Goal: Information Seeking & Learning: Learn about a topic

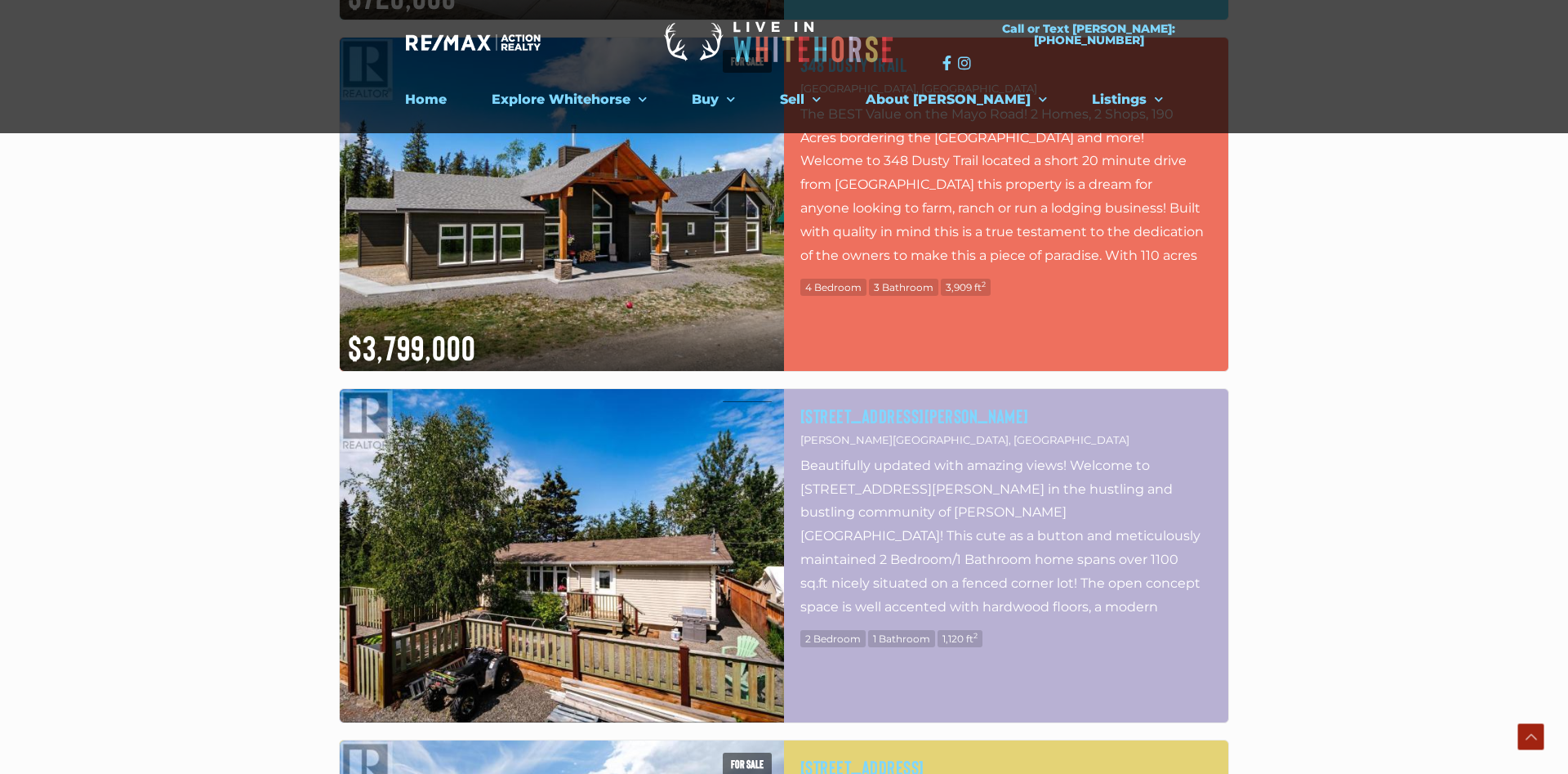
scroll to position [1000, 0]
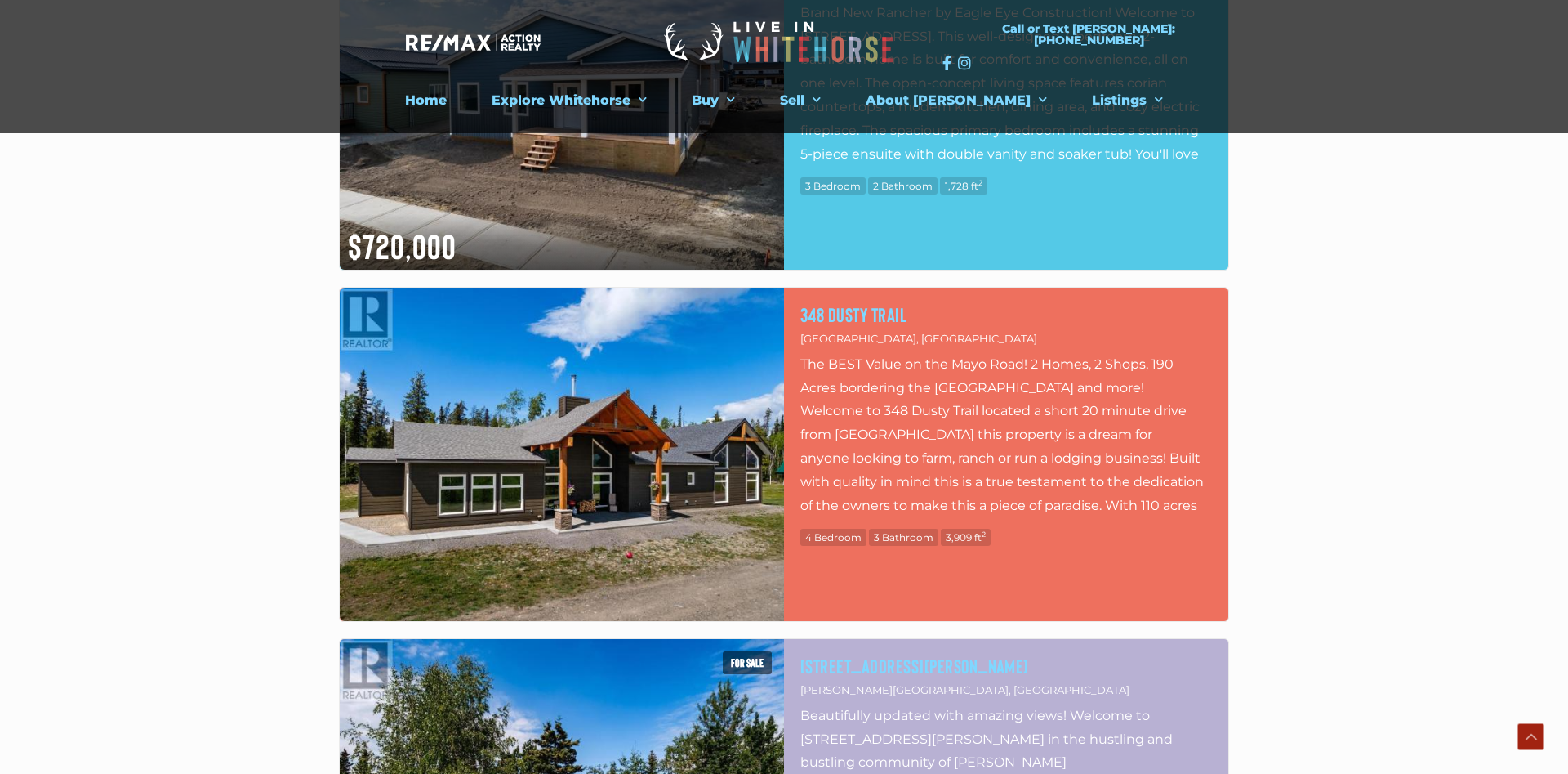
click at [624, 484] on img at bounding box center [562, 454] width 444 height 333
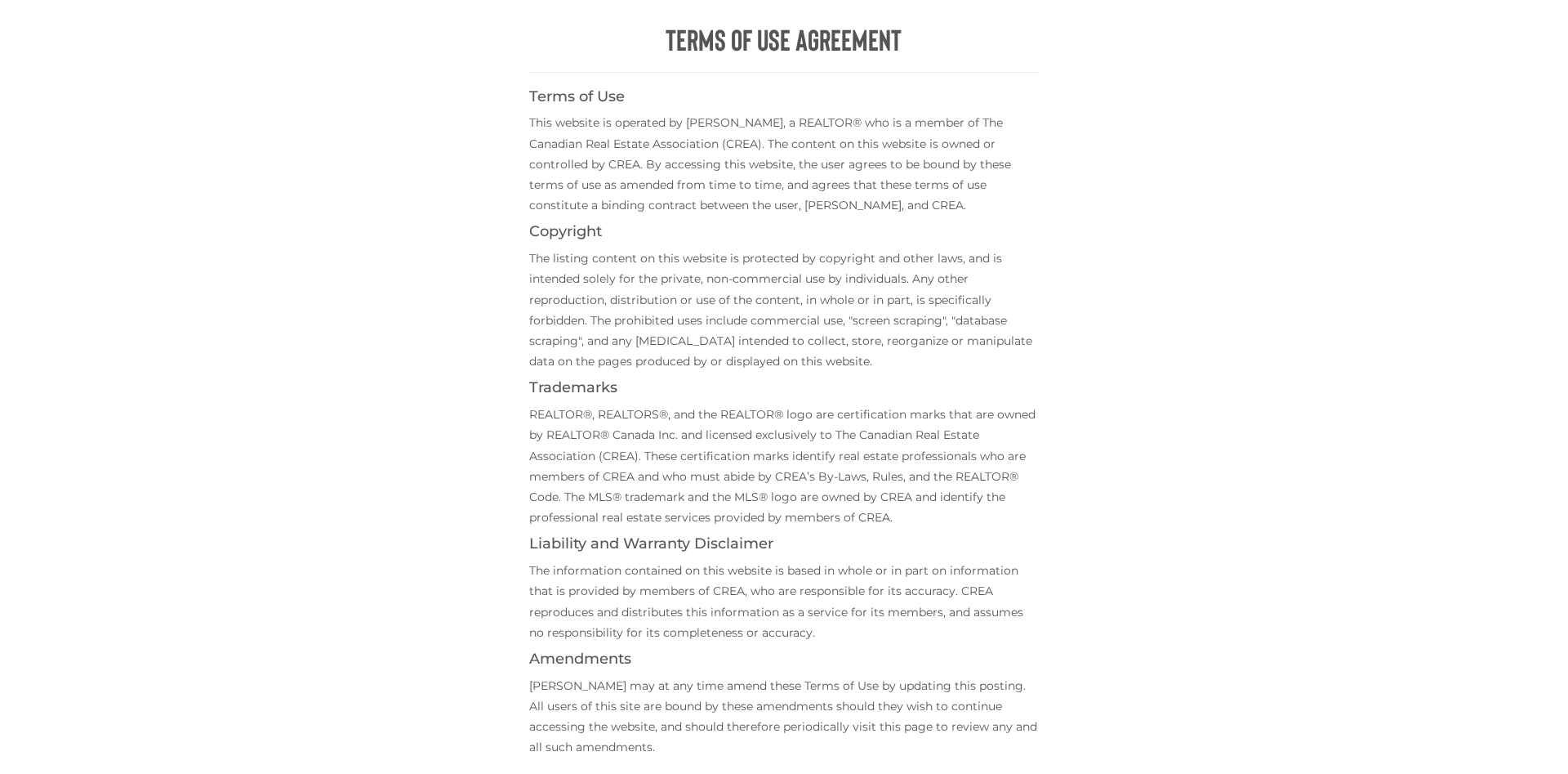
scroll to position [584, 0]
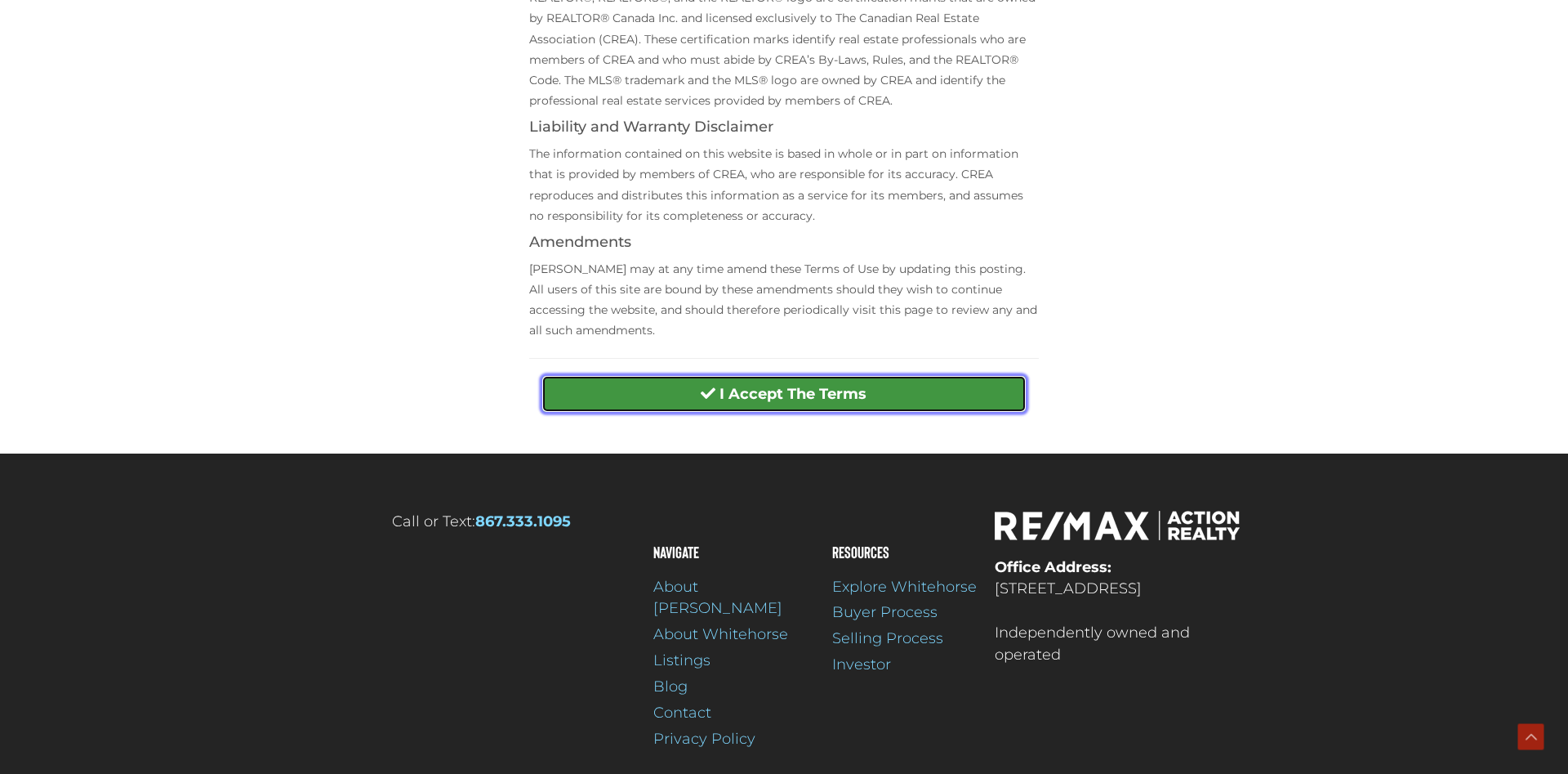
click at [848, 408] on button "I Accept The Terms" at bounding box center [783, 394] width 485 height 38
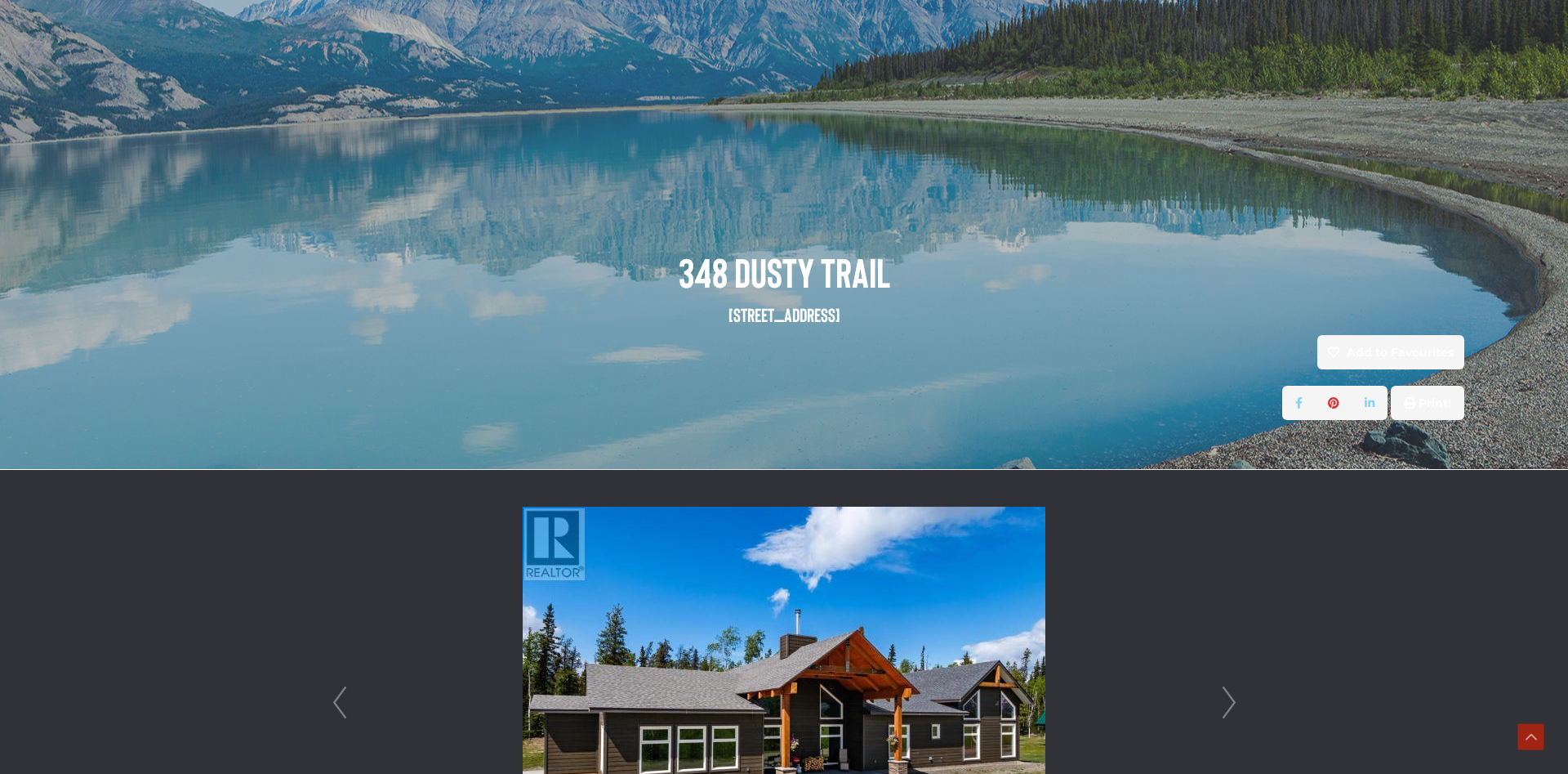
scroll to position [417, 0]
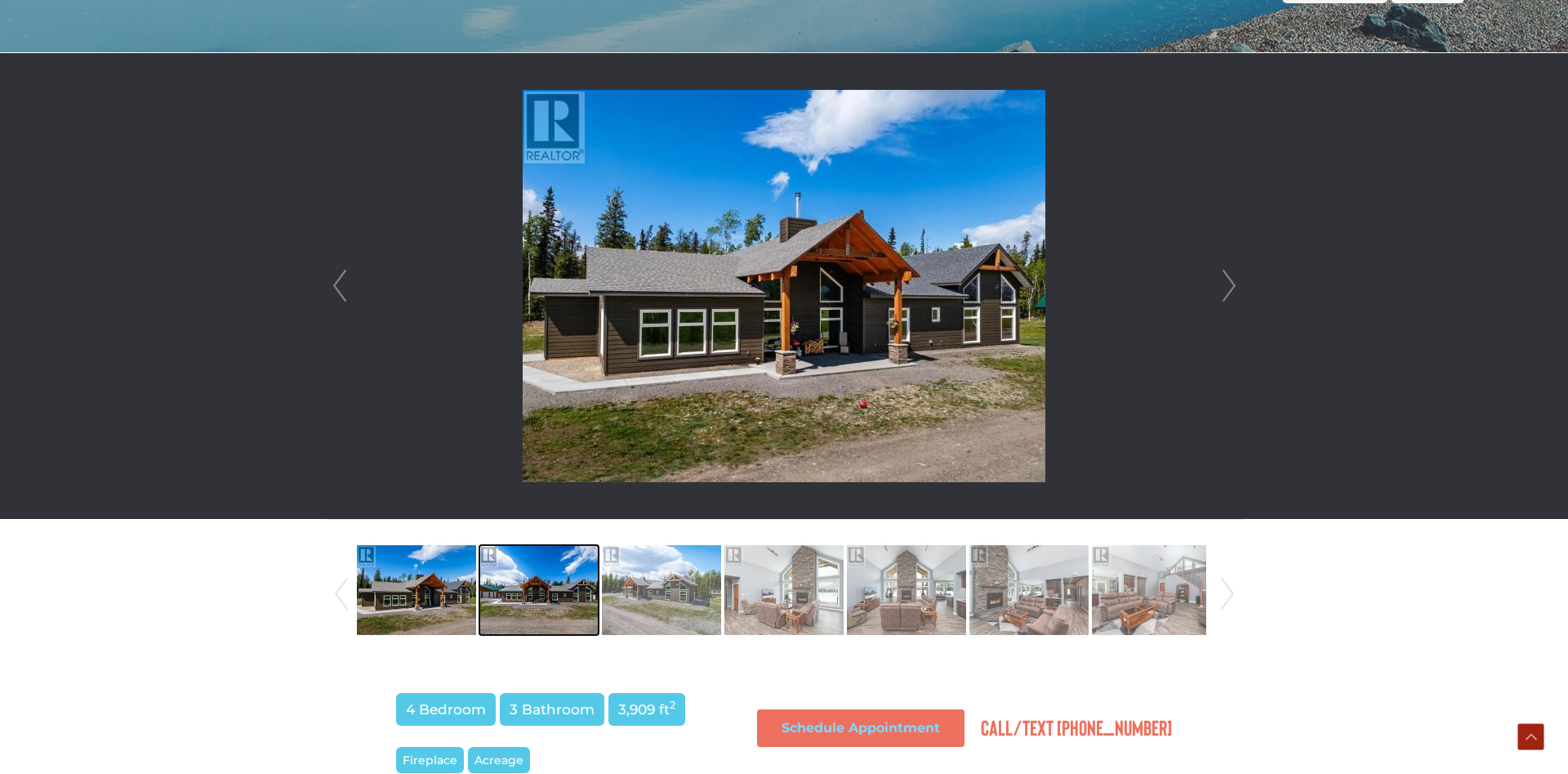
click at [544, 580] on img at bounding box center [539, 590] width 119 height 94
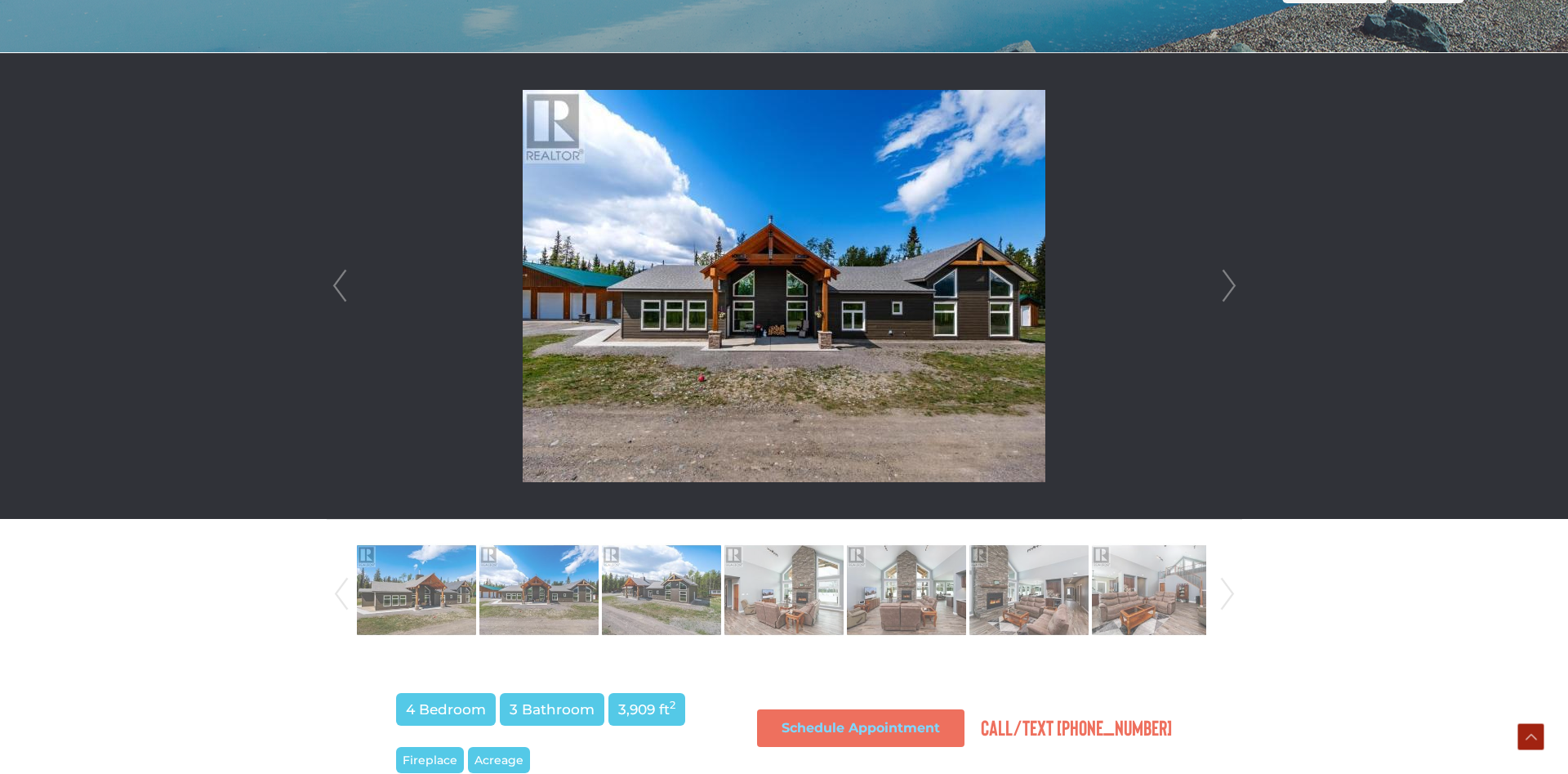
click at [973, 323] on img at bounding box center [783, 286] width 522 height 392
click at [722, 592] on li at bounding box center [783, 594] width 123 height 103
drag, startPoint x: 802, startPoint y: 589, endPoint x: 1009, endPoint y: 577, distance: 207.3
click at [803, 589] on img at bounding box center [784, 590] width 119 height 94
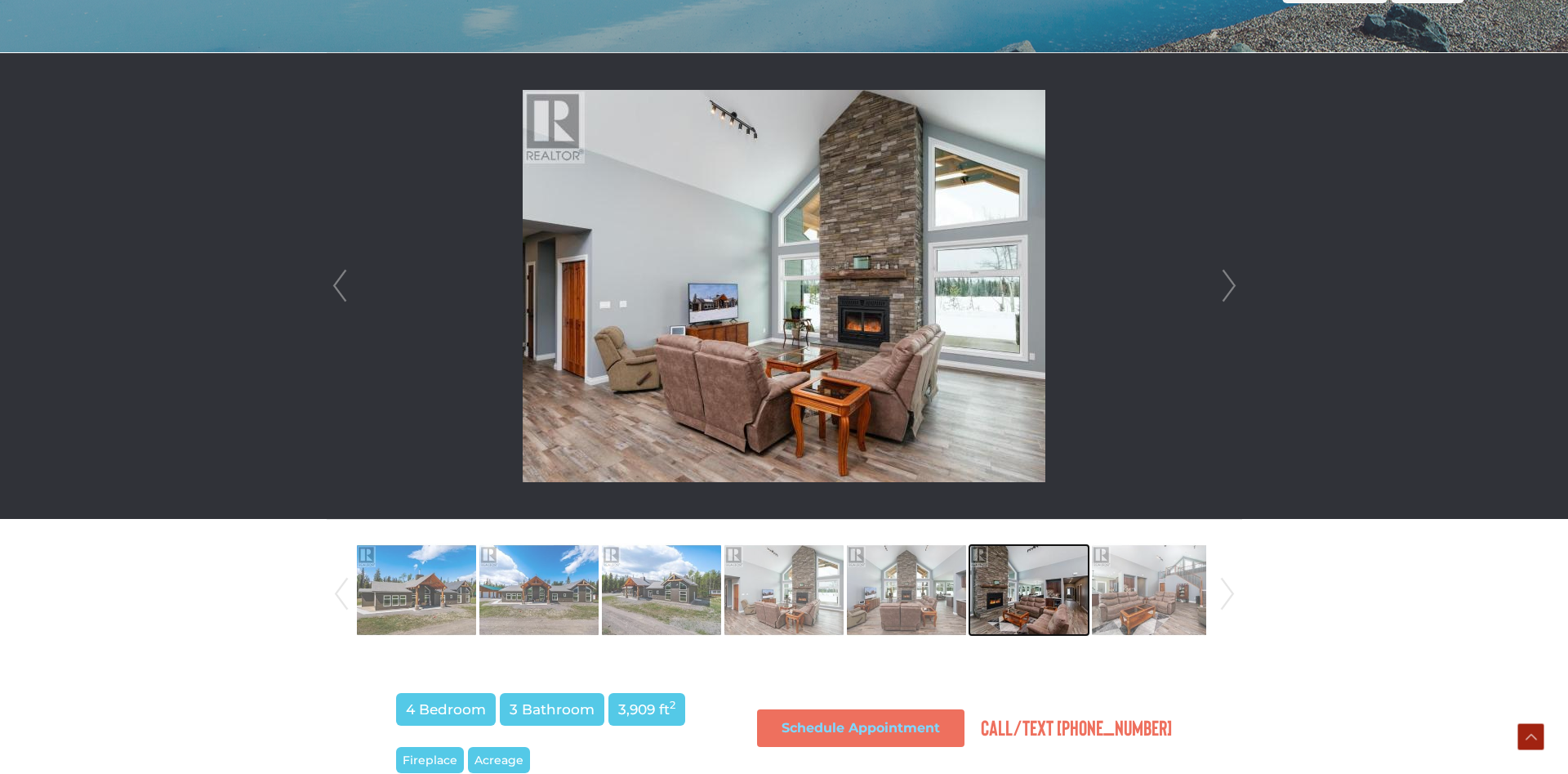
click at [1069, 589] on img at bounding box center [1028, 590] width 119 height 94
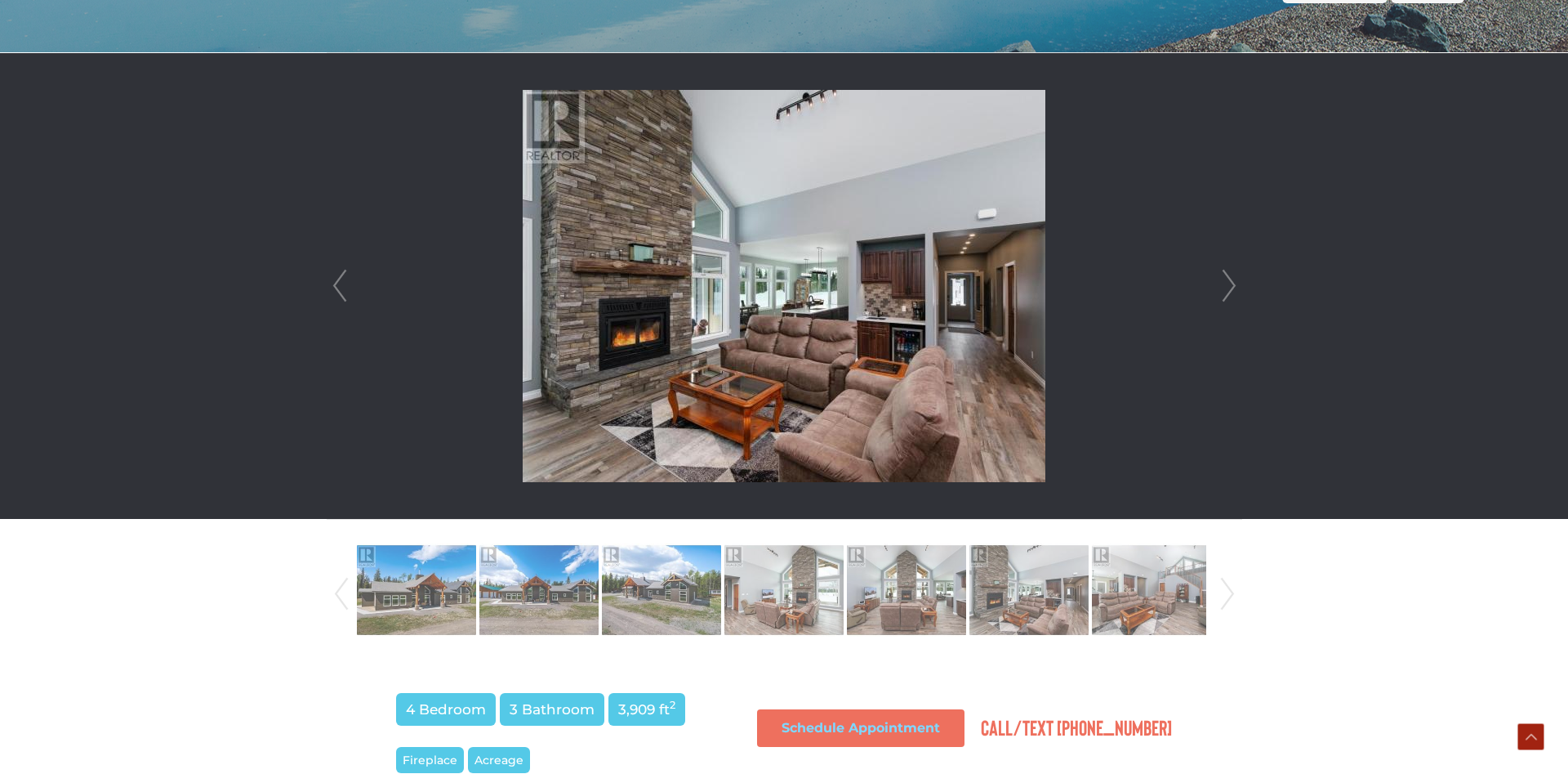
click at [1211, 263] on li at bounding box center [784, 286] width 914 height 466
click at [1241, 283] on div at bounding box center [784, 286] width 914 height 466
click at [1226, 287] on link "Next" at bounding box center [1229, 286] width 25 height 466
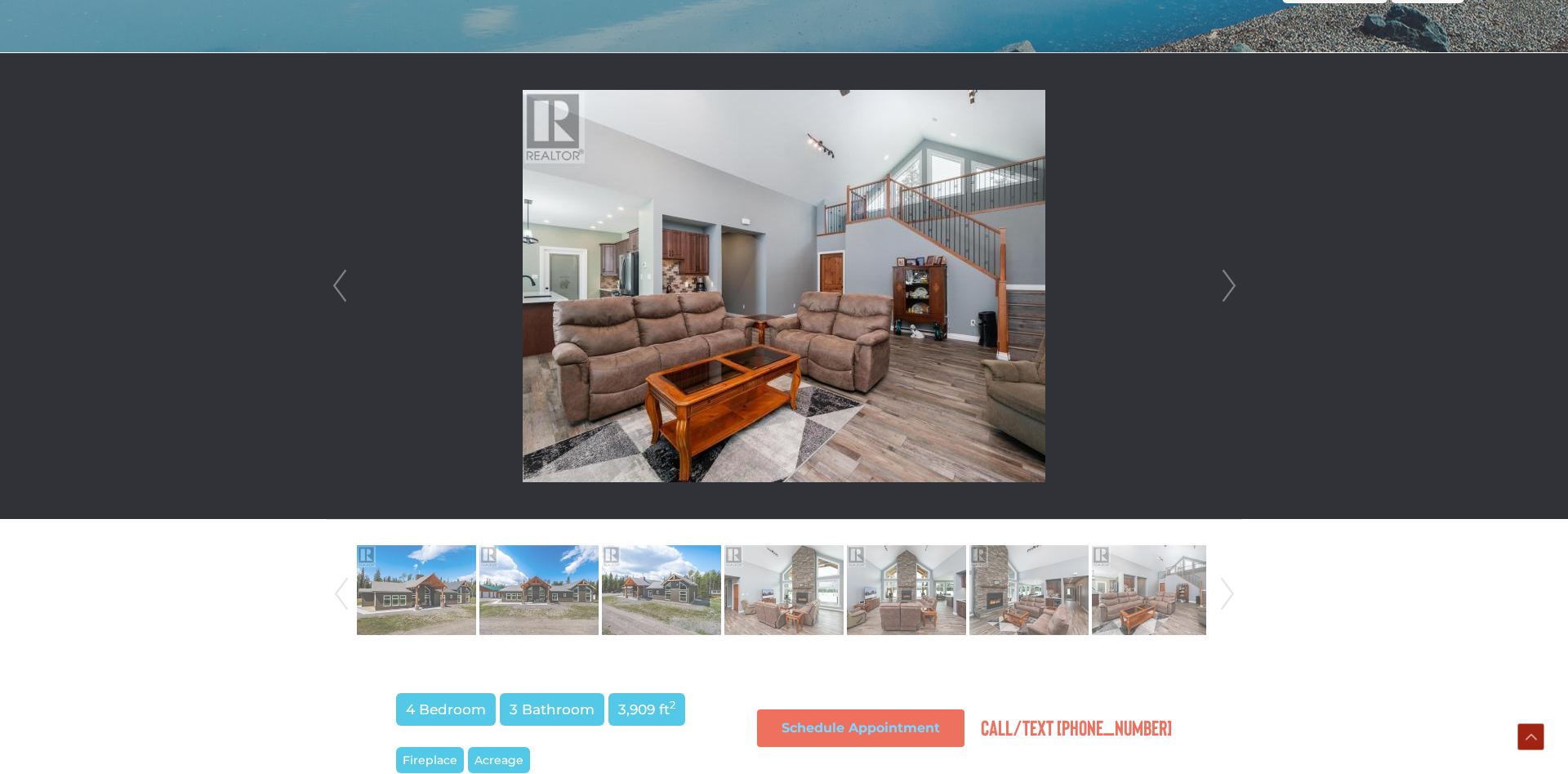
click at [1226, 287] on link "Next" at bounding box center [1229, 286] width 25 height 466
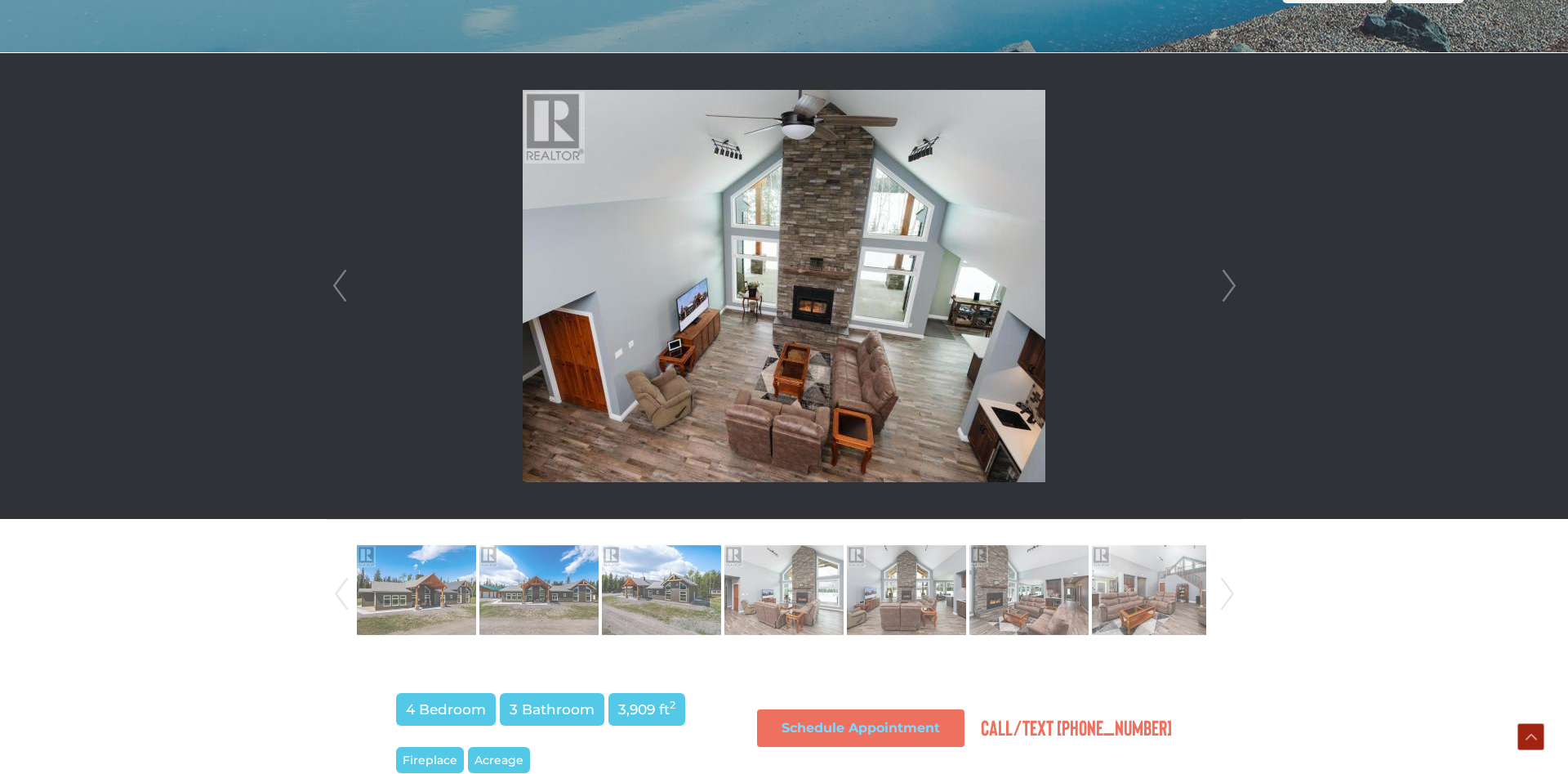
click at [1226, 287] on link "Next" at bounding box center [1229, 286] width 25 height 466
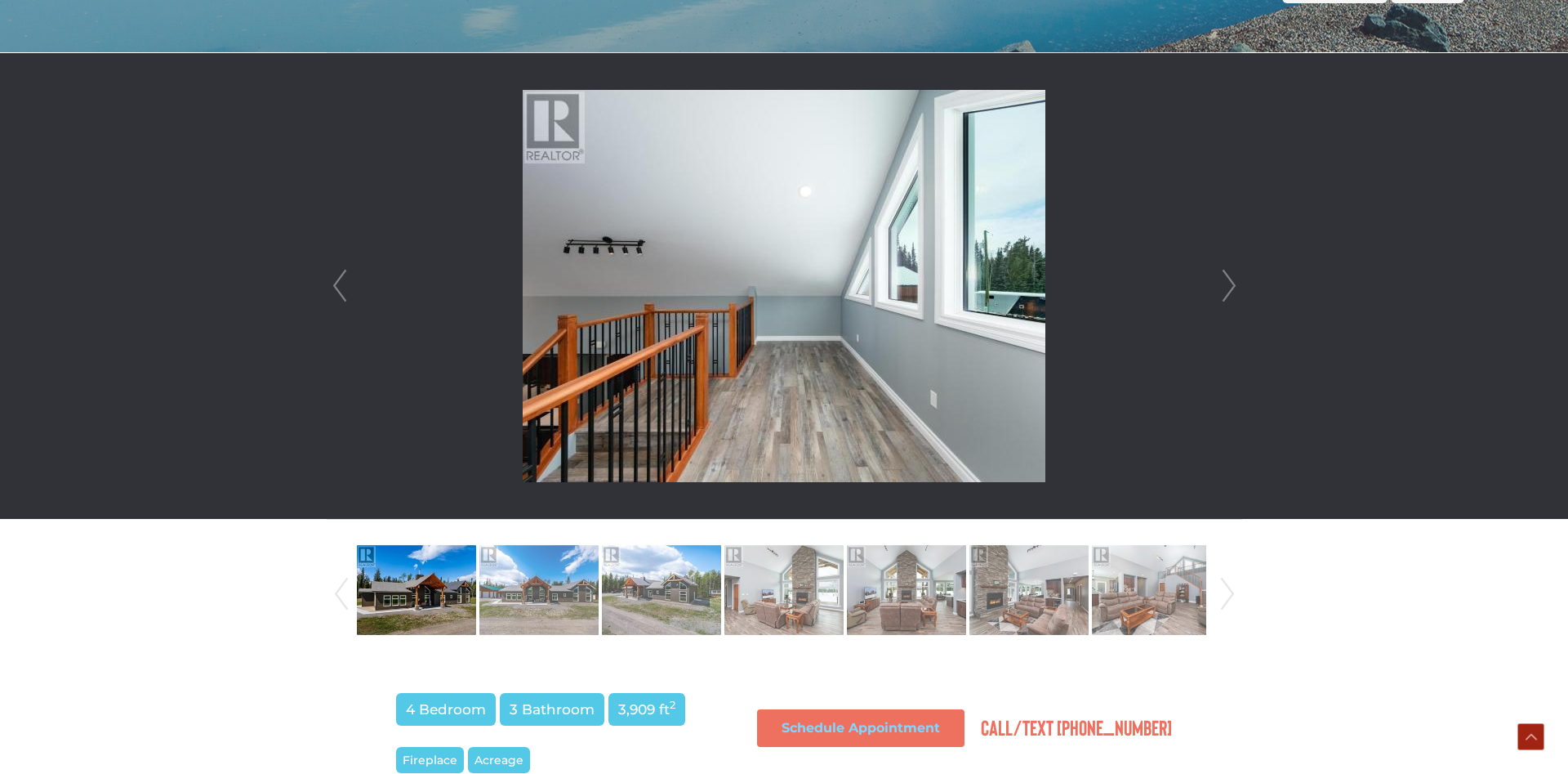
click at [1226, 287] on link "Next" at bounding box center [1229, 286] width 25 height 466
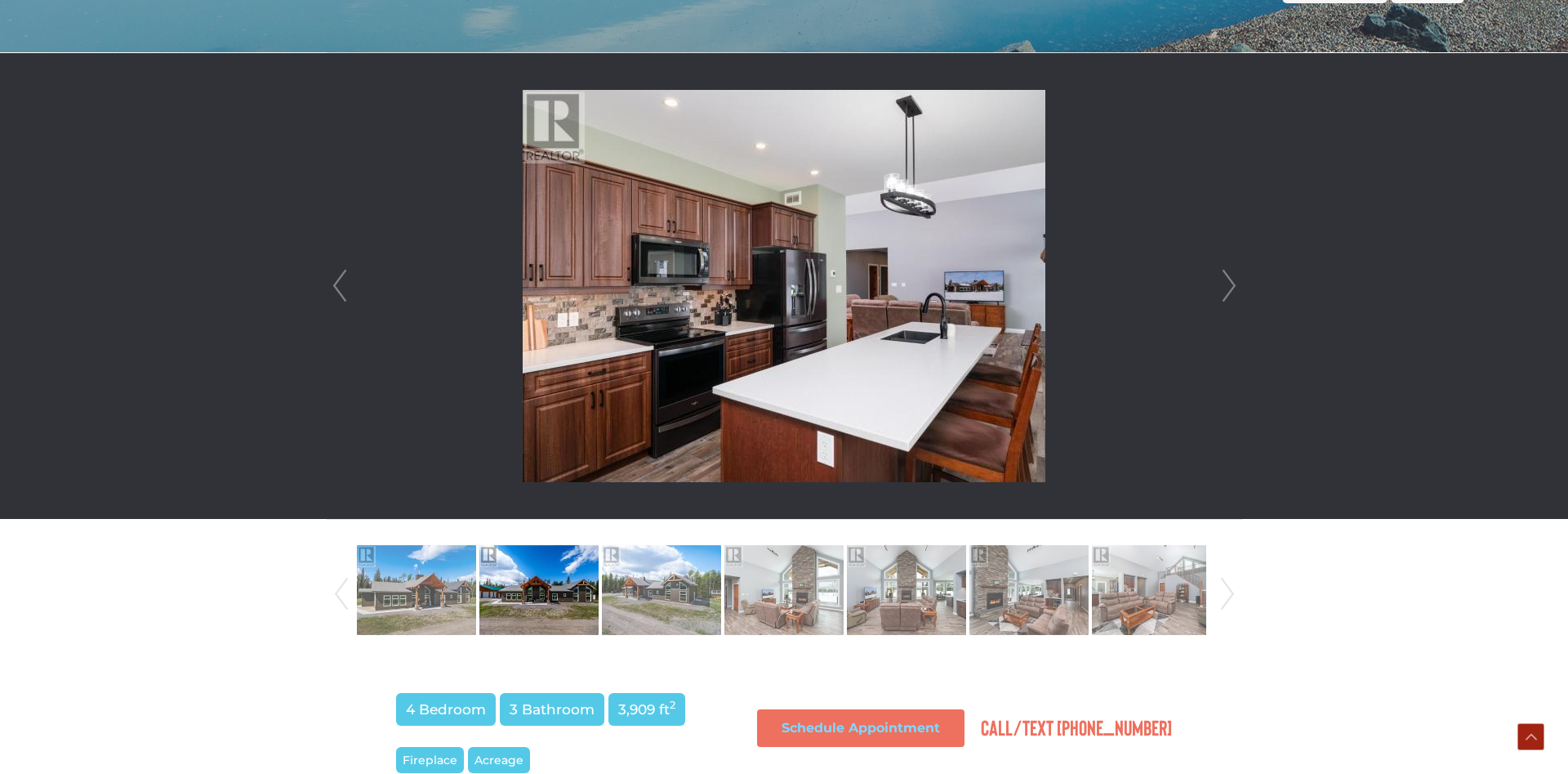
click at [1226, 287] on link "Next" at bounding box center [1229, 286] width 25 height 466
click at [1222, 290] on link "Next" at bounding box center [1229, 286] width 25 height 466
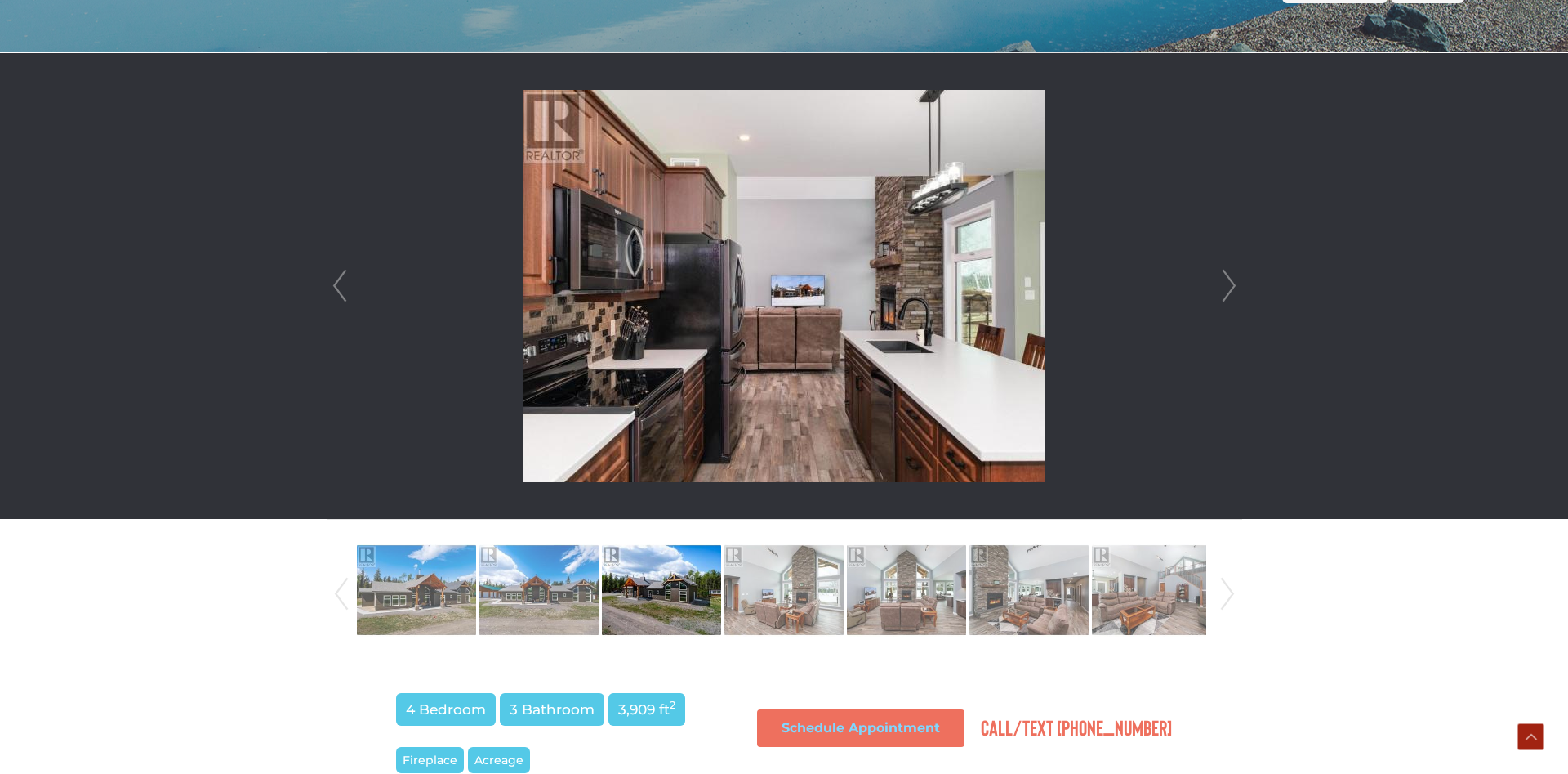
click at [1222, 290] on link "Next" at bounding box center [1229, 286] width 25 height 466
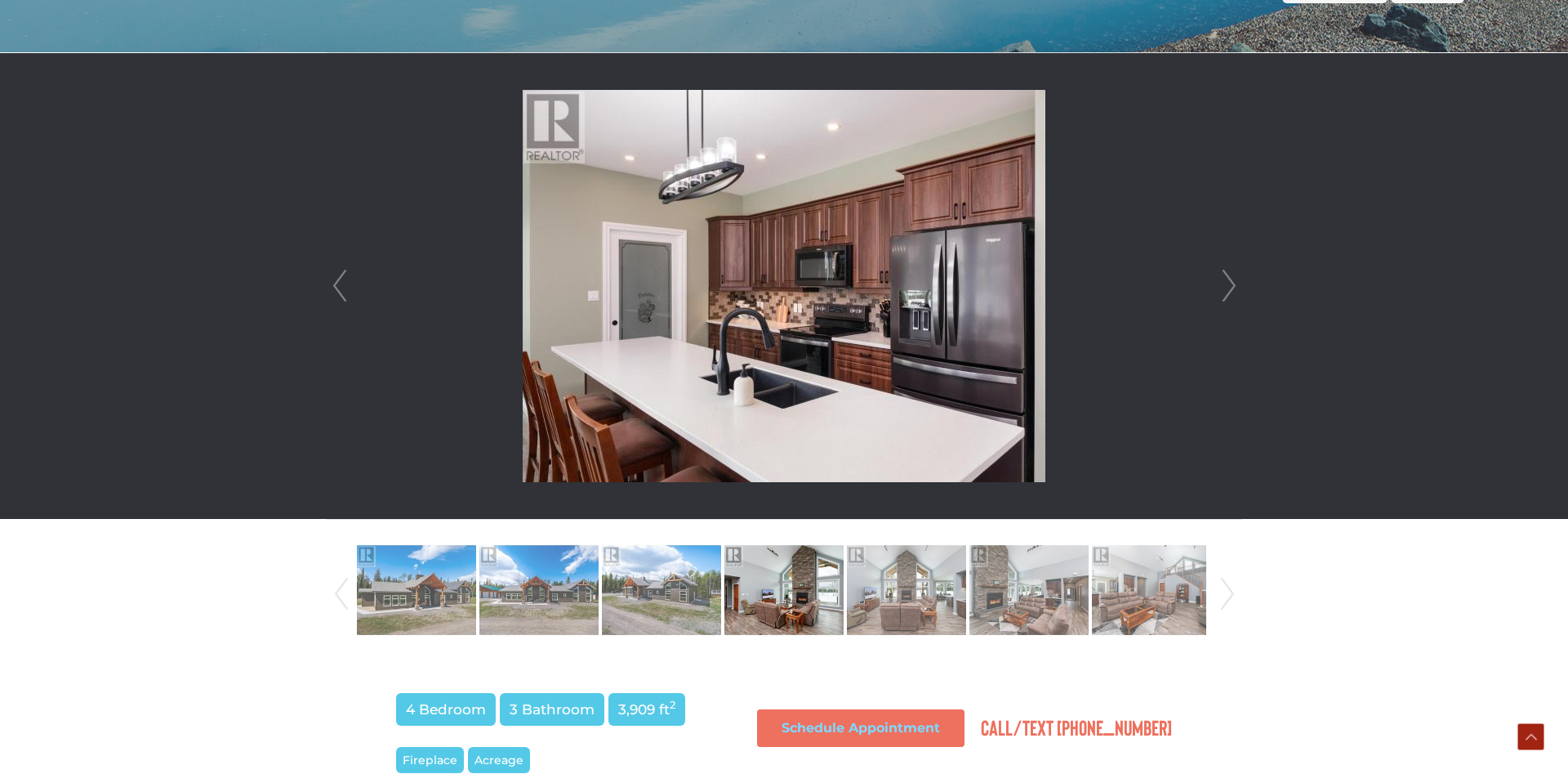
click at [1222, 290] on link "Next" at bounding box center [1229, 286] width 25 height 466
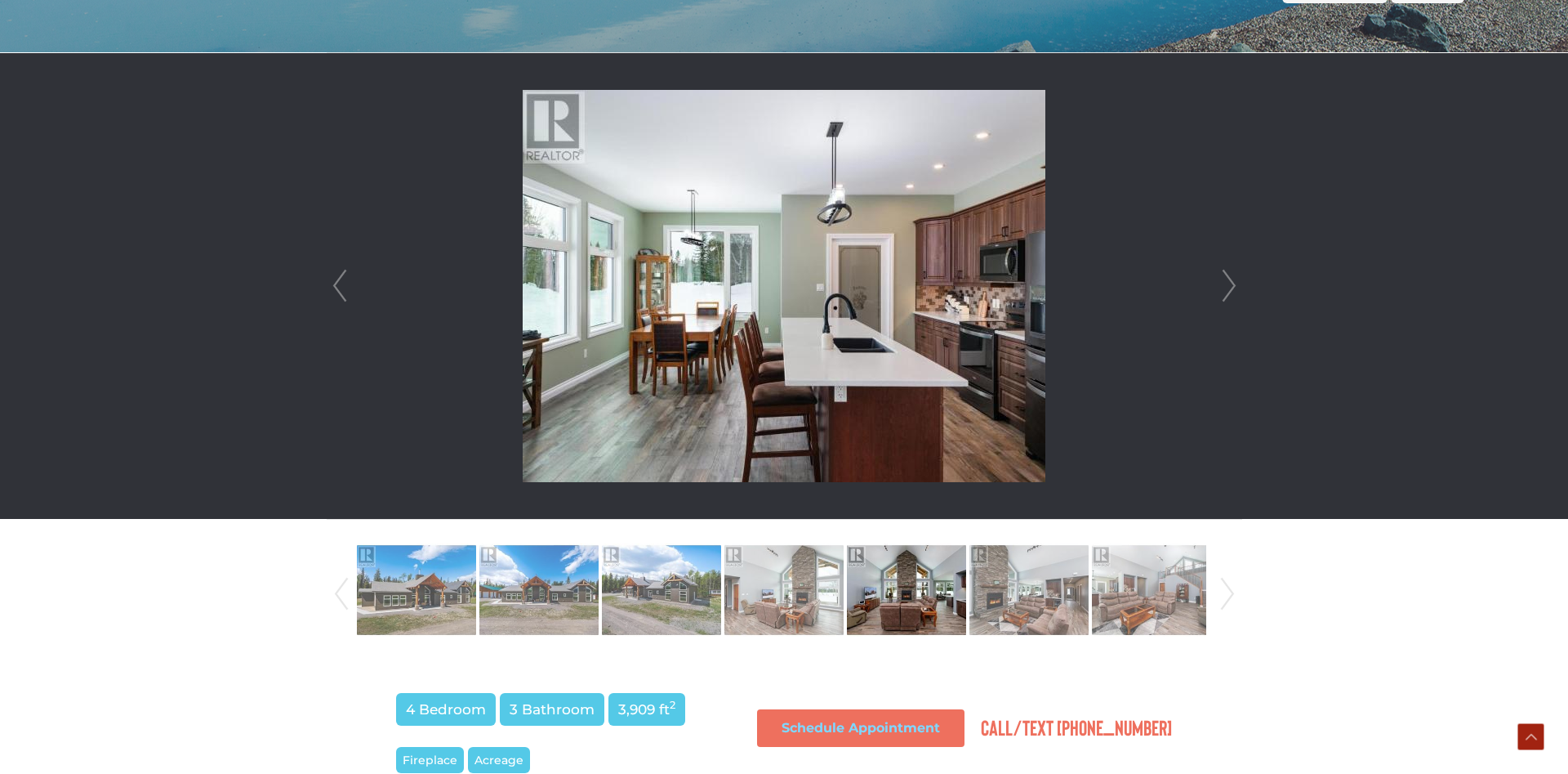
click at [1222, 290] on link "Next" at bounding box center [1229, 286] width 25 height 466
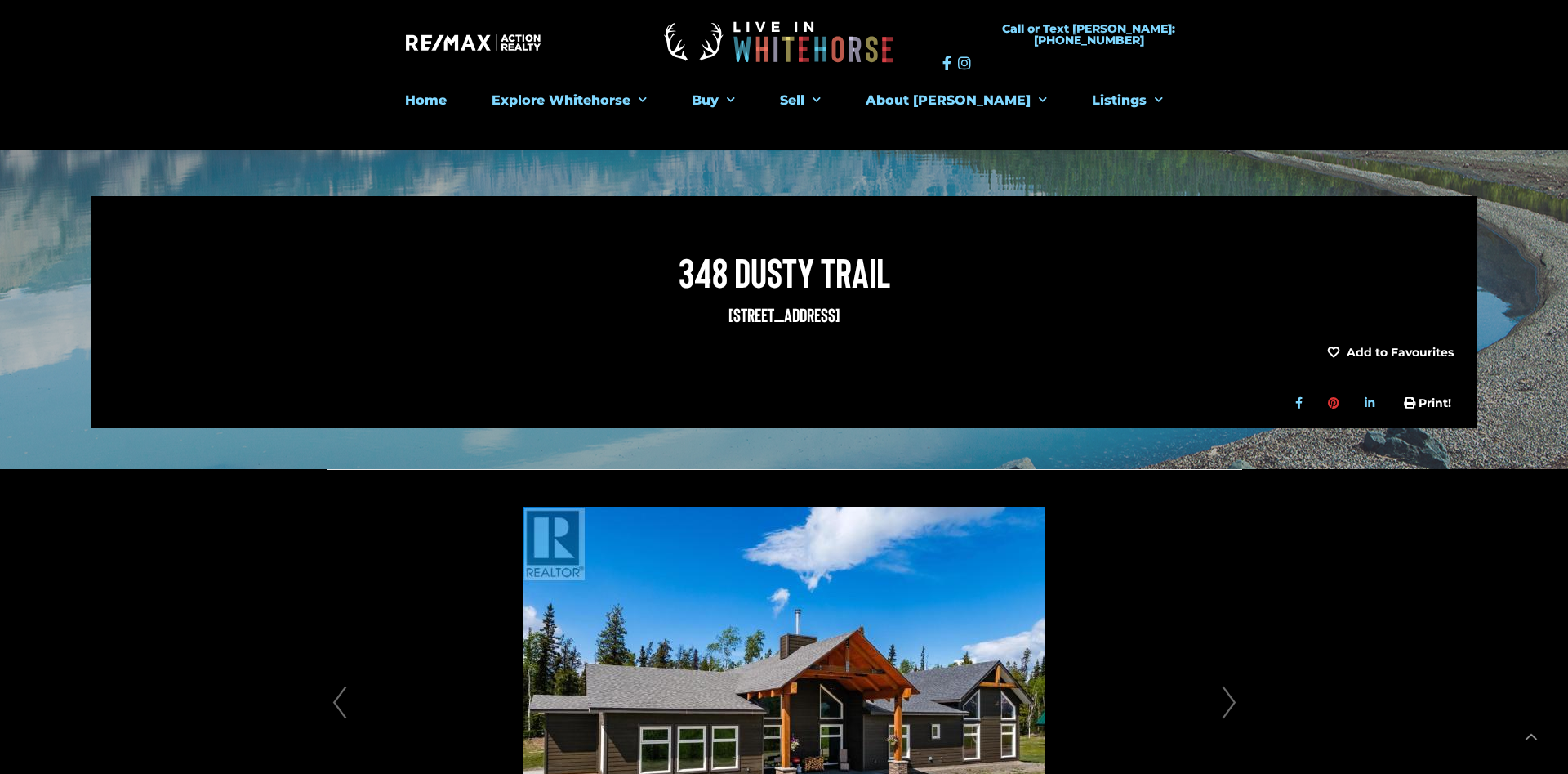
scroll to position [584, 0]
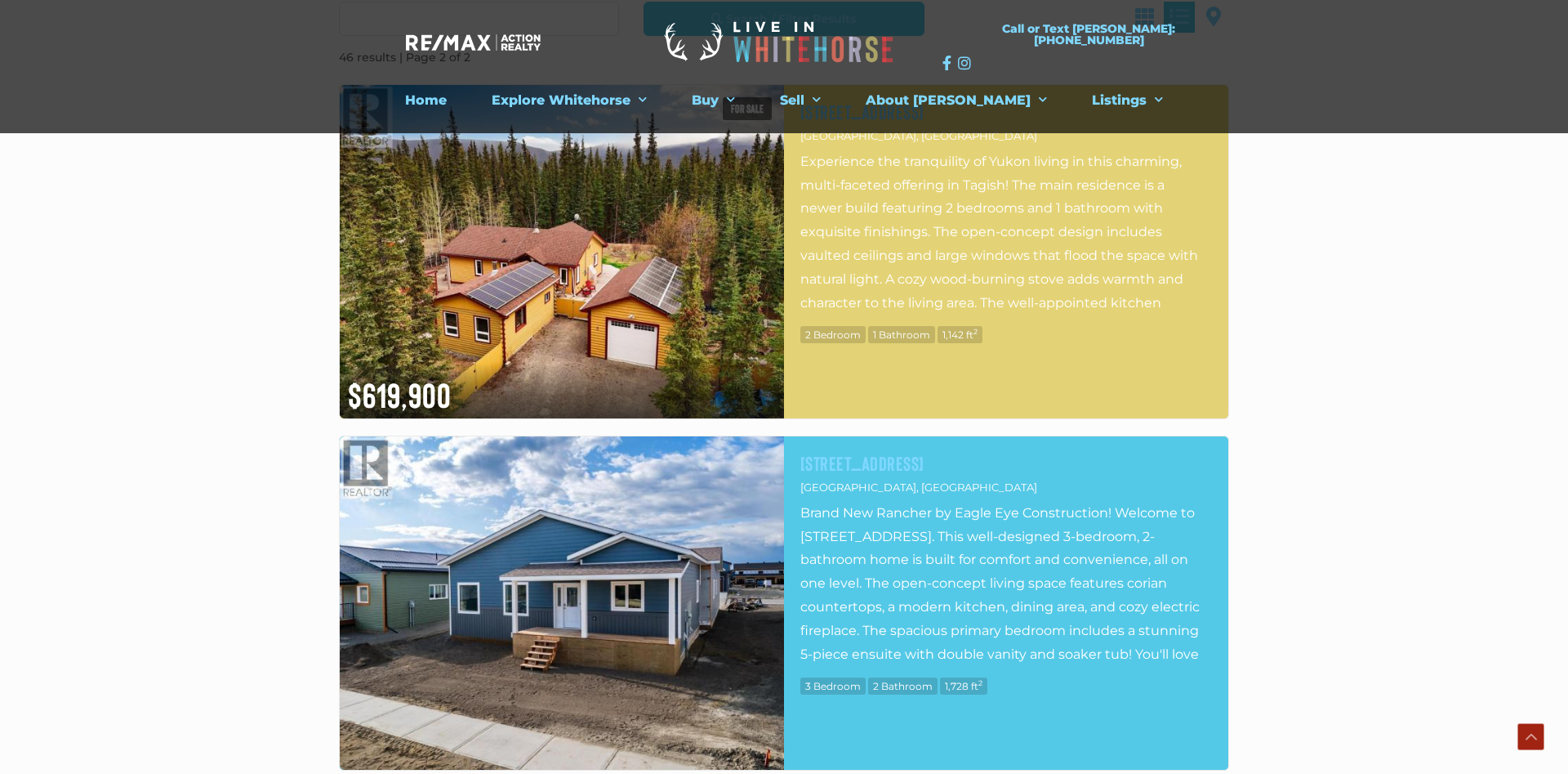
scroll to position [250, 0]
